Goal: Information Seeking & Learning: Find specific page/section

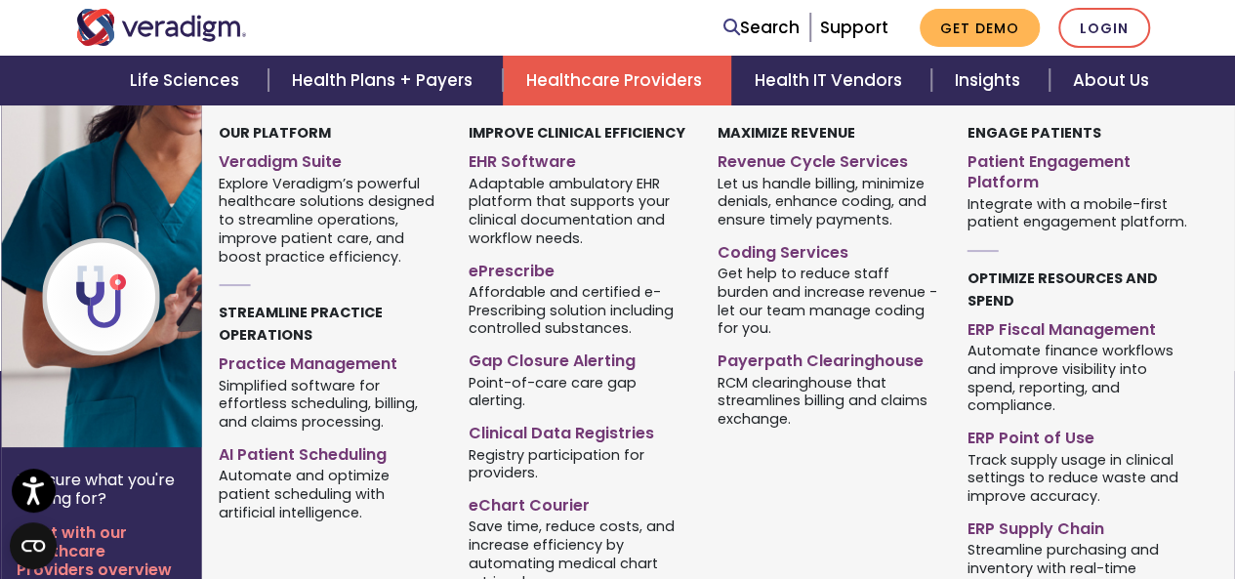
scroll to position [195, 0]
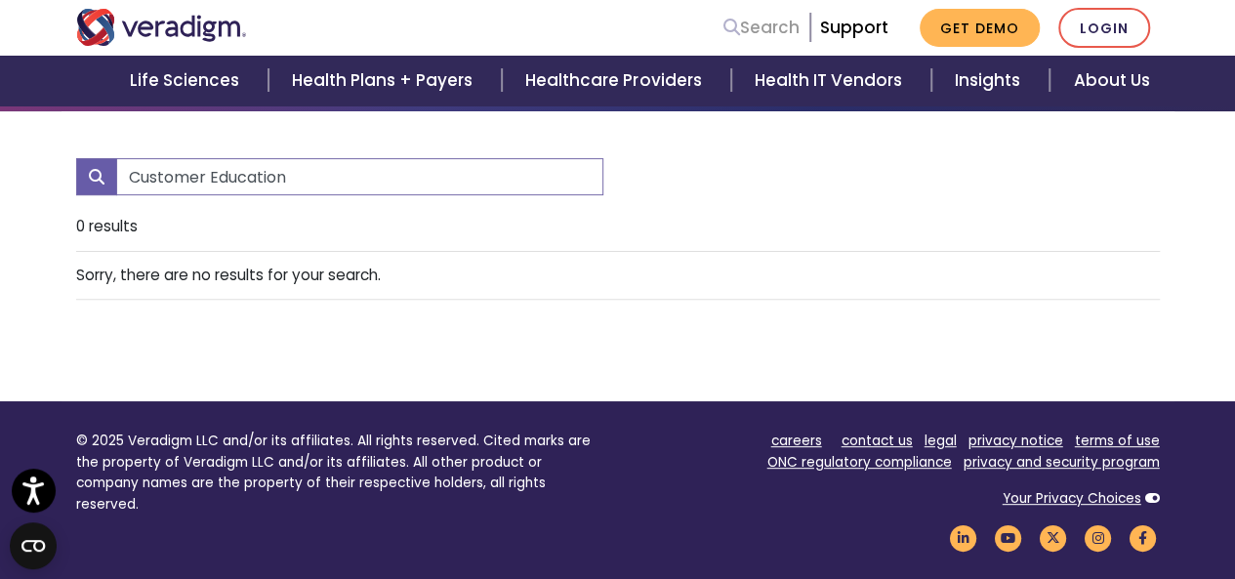
click at [744, 33] on link "Search" at bounding box center [761, 28] width 76 height 26
click at [473, 185] on input "Customer Education" at bounding box center [359, 176] width 487 height 37
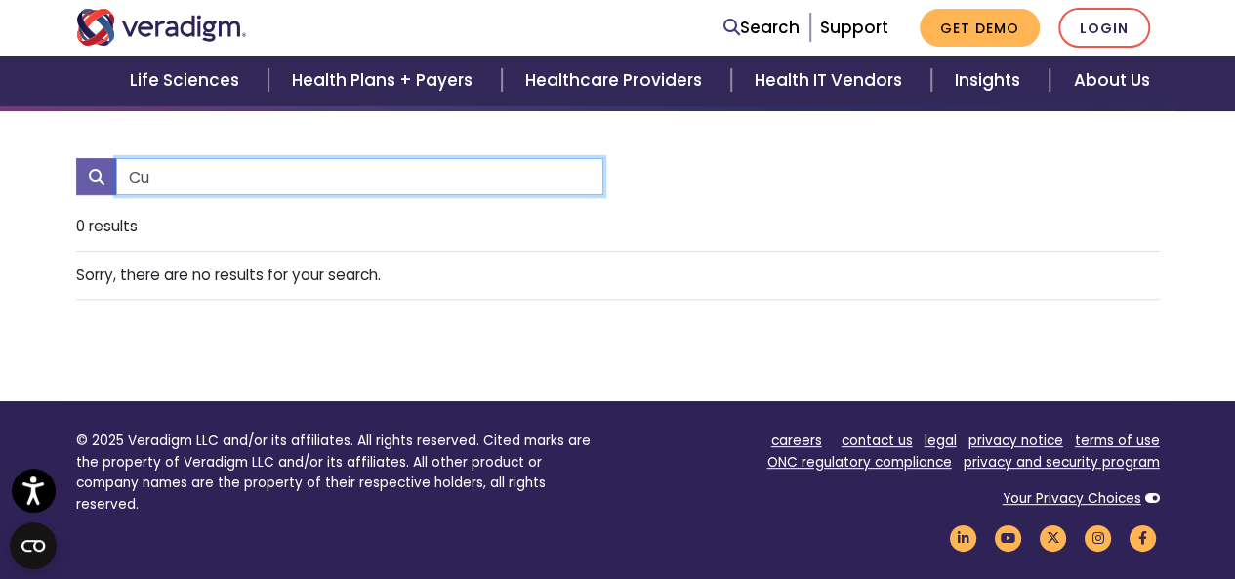
type input "C"
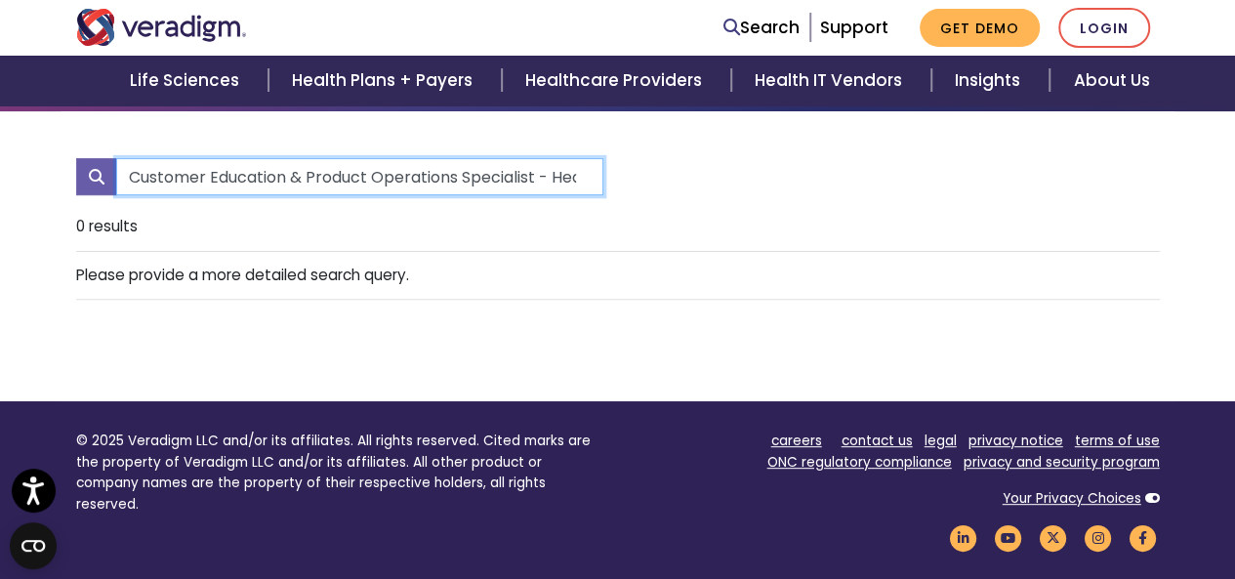
scroll to position [0, 238]
click at [391, 171] on input "Customer Education & Product Operations Specialist - Healthcare Technology" at bounding box center [359, 176] width 487 height 37
type input "Customer Education & Product Operations Specialist"
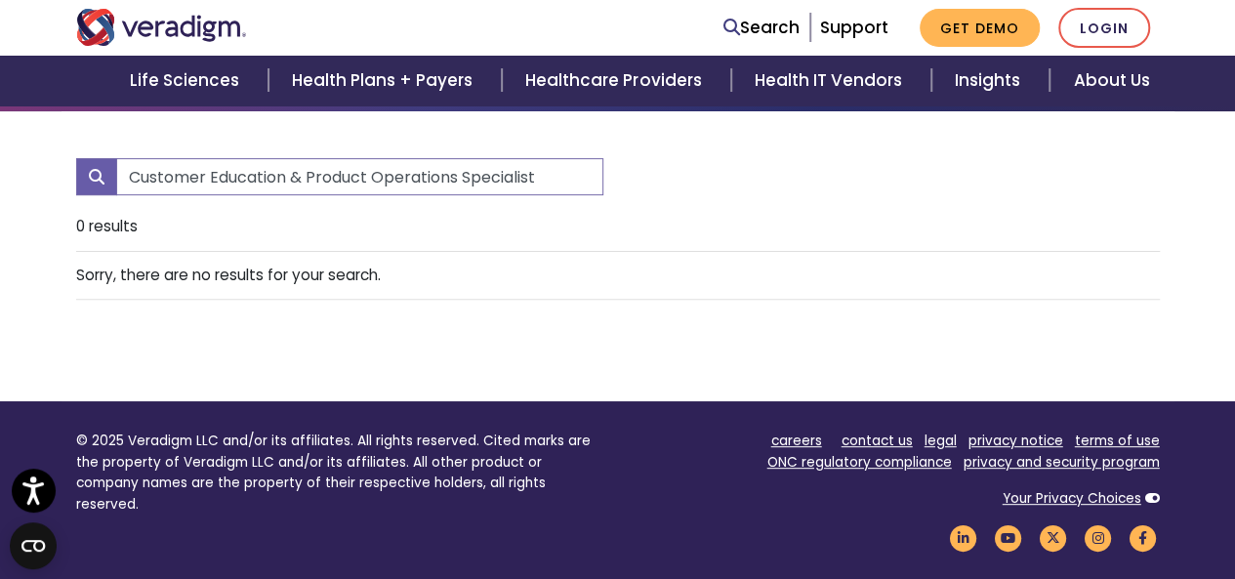
click at [745, 30] on link "Search" at bounding box center [761, 28] width 76 height 26
